Goal: Information Seeking & Learning: Learn about a topic

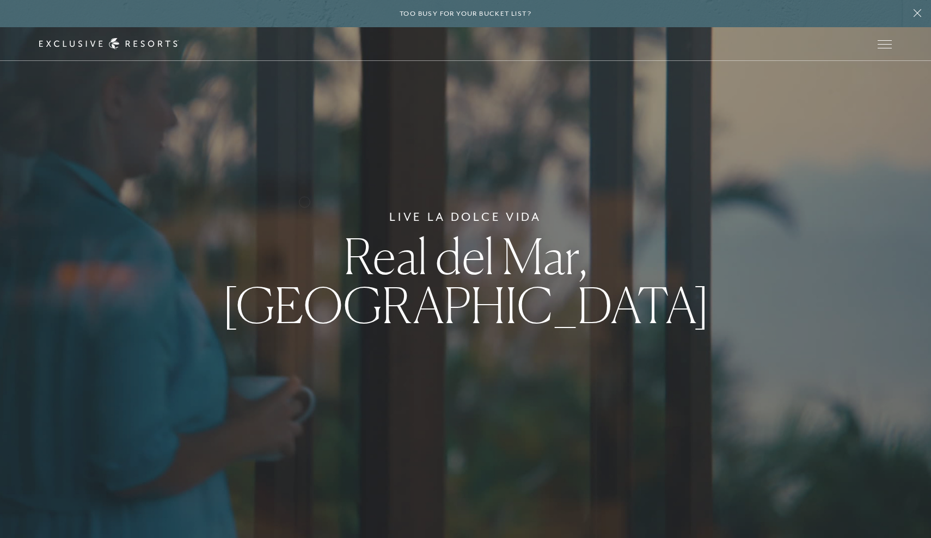
scroll to position [6, 0]
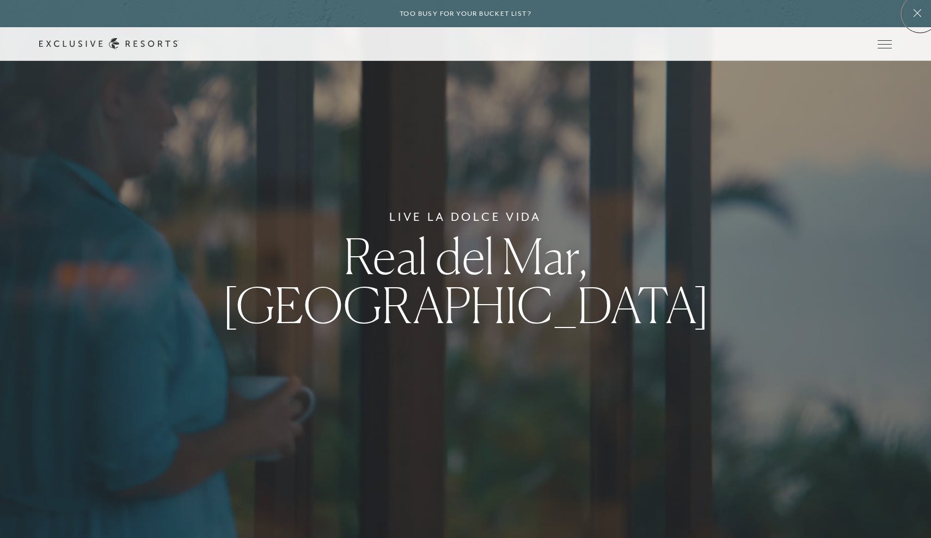
click at [919, 13] on icon at bounding box center [917, 13] width 21 height 9
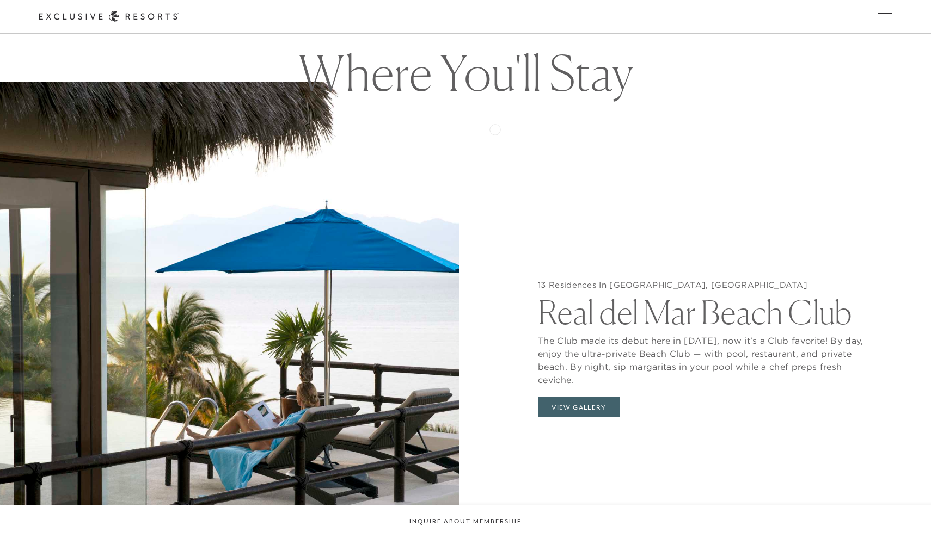
scroll to position [1196, 0]
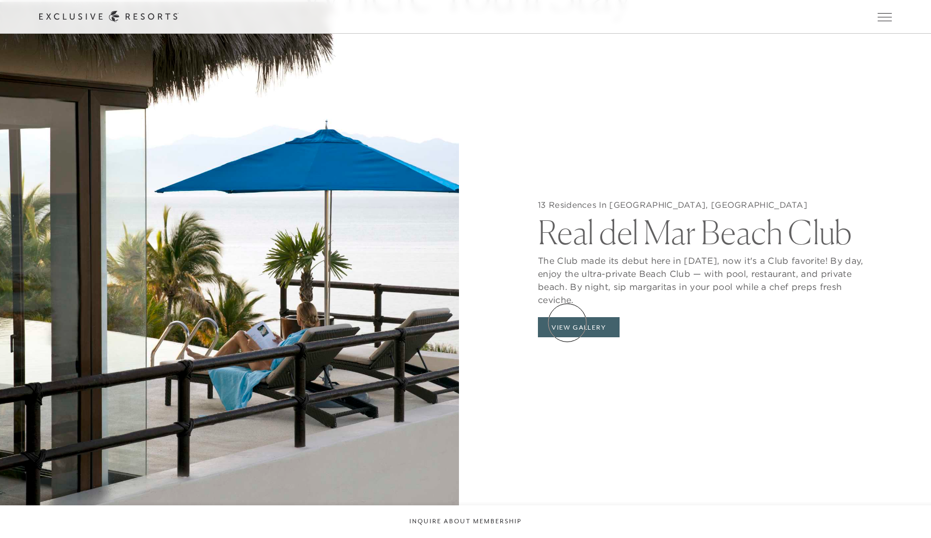
click at [567, 323] on button "View Gallery" at bounding box center [579, 327] width 82 height 21
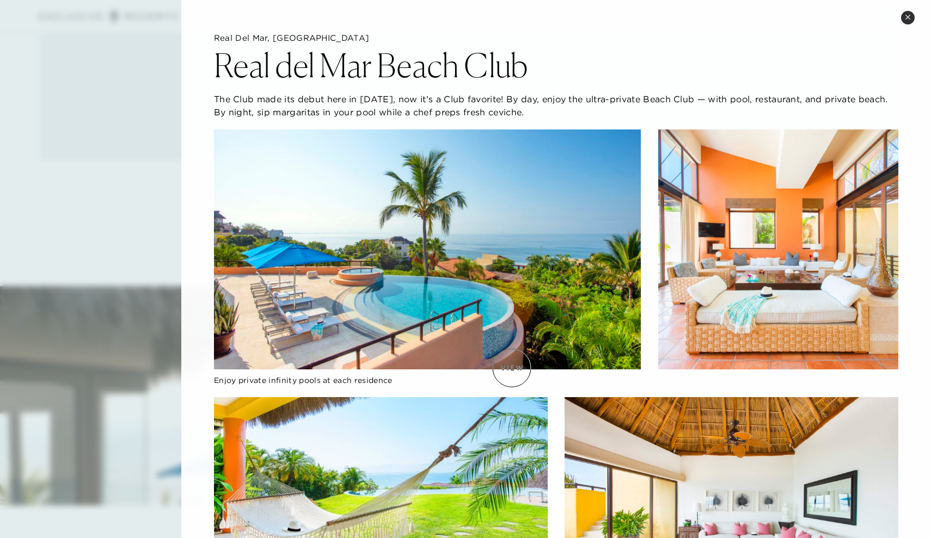
scroll to position [612, 0]
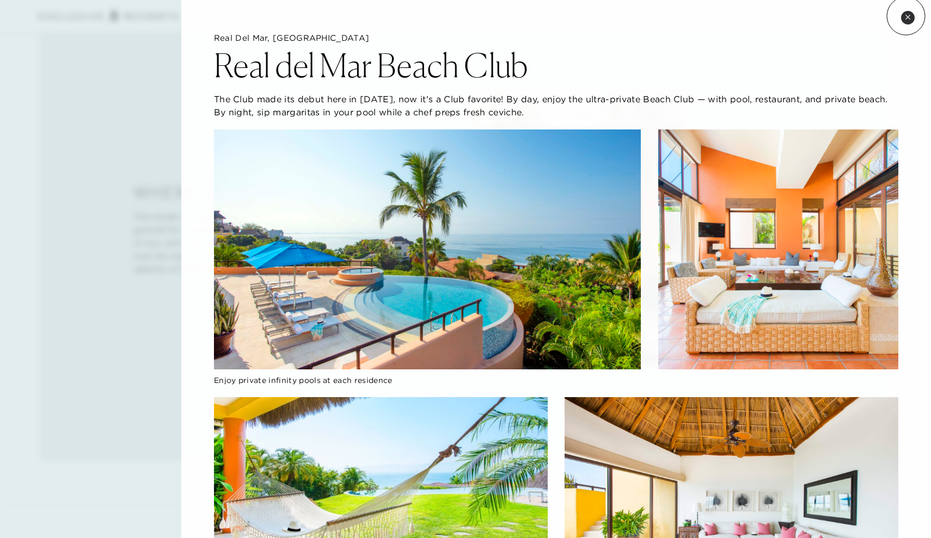
click at [906, 16] on icon at bounding box center [908, 17] width 6 height 6
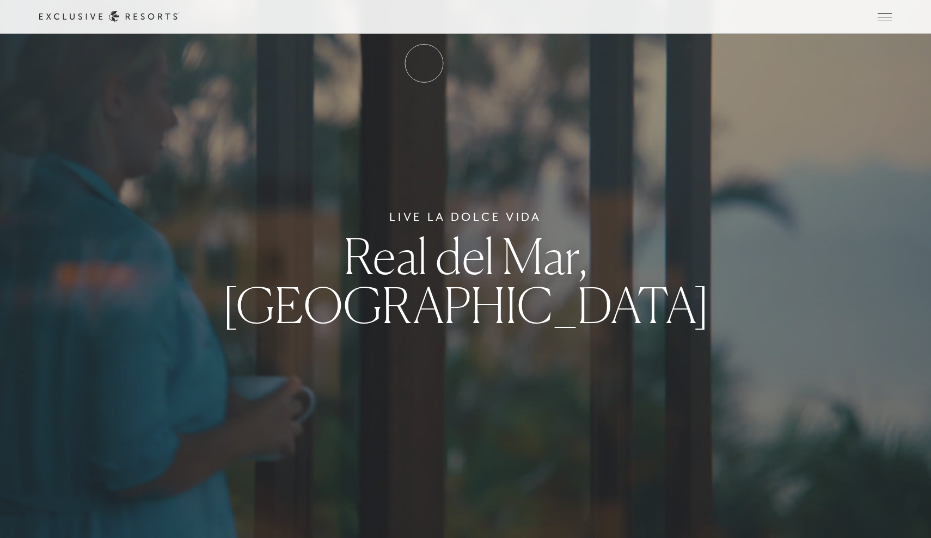
scroll to position [0, 0]
click at [0, 0] on link "Residence Collection" at bounding box center [0, 0] width 0 height 0
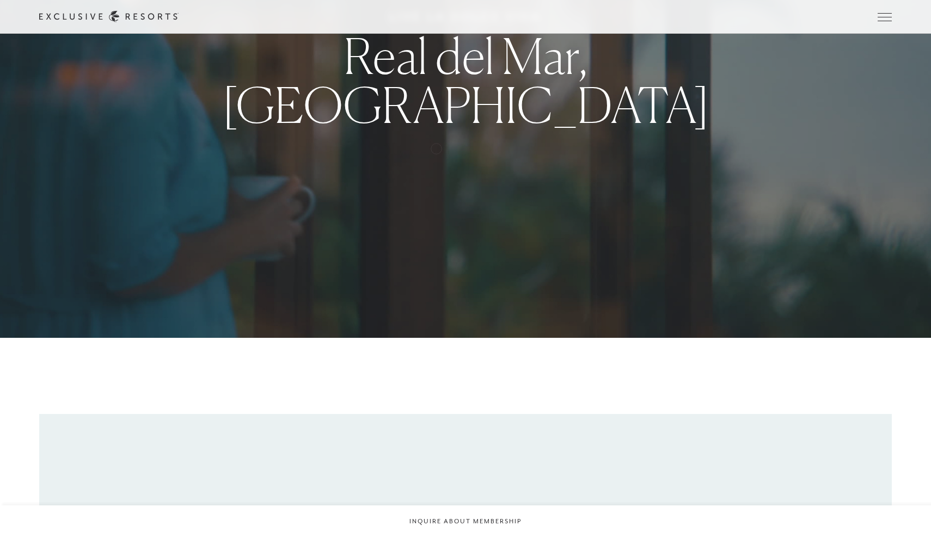
scroll to position [136, 0]
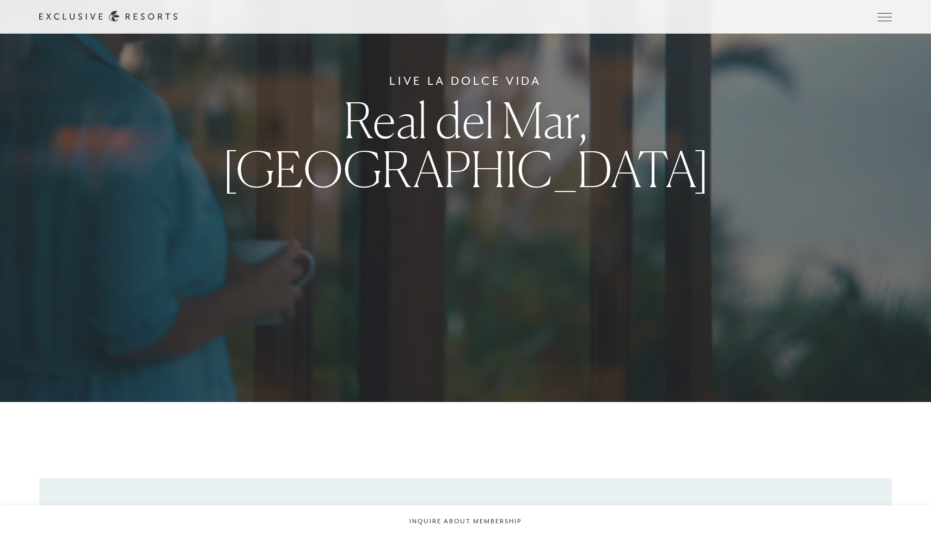
click at [466, 167] on span "Real del Mar, [GEOGRAPHIC_DATA]" at bounding box center [465, 144] width 487 height 108
click at [460, 139] on span "Real del Mar, [GEOGRAPHIC_DATA]" at bounding box center [465, 144] width 487 height 108
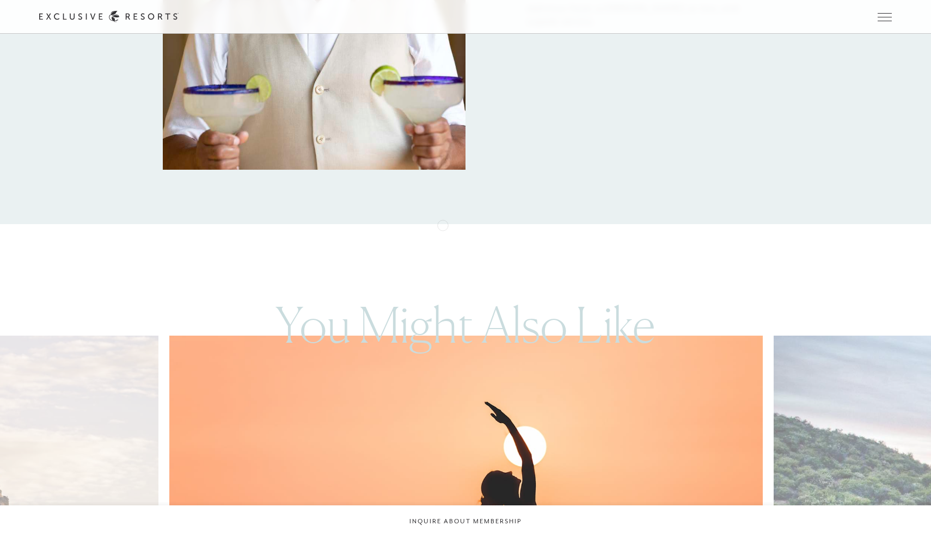
scroll to position [1869, 0]
